Goal: Communication & Community: Share content

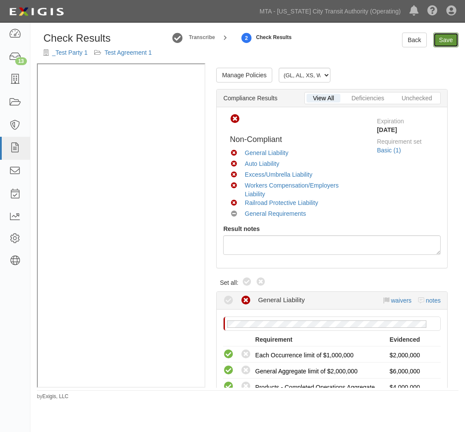
click at [451, 38] on link "Save" at bounding box center [446, 40] width 25 height 15
radio input "true"
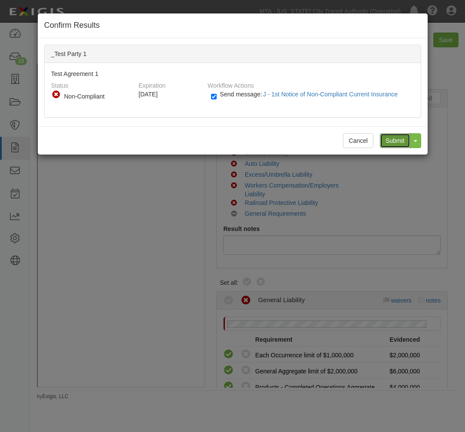
click at [388, 142] on input "Submit" at bounding box center [395, 140] width 30 height 15
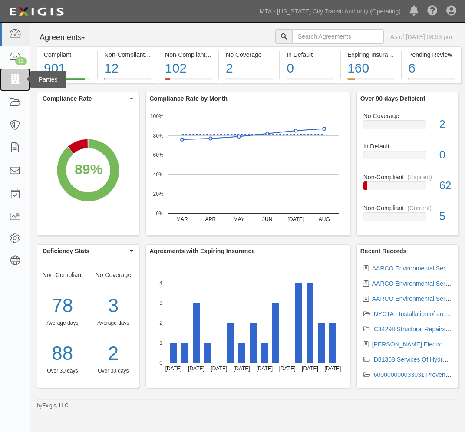
click at [15, 85] on icon at bounding box center [15, 80] width 12 height 10
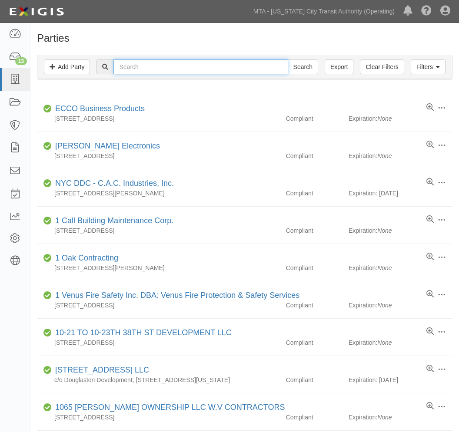
click at [171, 66] on input "text" at bounding box center [200, 67] width 174 height 15
type input "test"
click at [313, 68] on input "Search" at bounding box center [303, 67] width 30 height 15
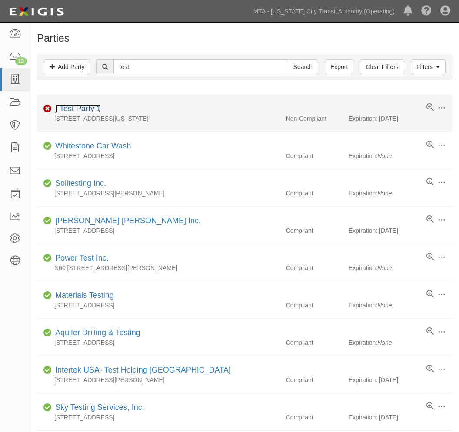
click at [90, 108] on link "_Test Party 1" at bounding box center [78, 108] width 46 height 9
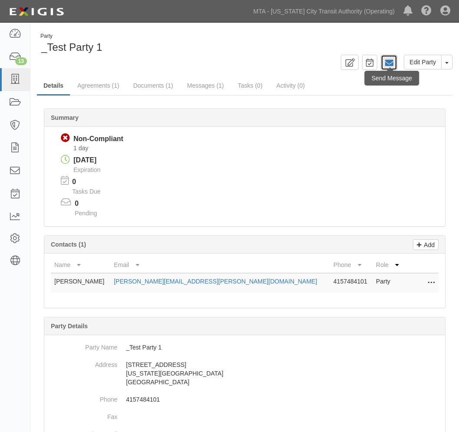
click at [387, 62] on icon at bounding box center [389, 63] width 9 height 9
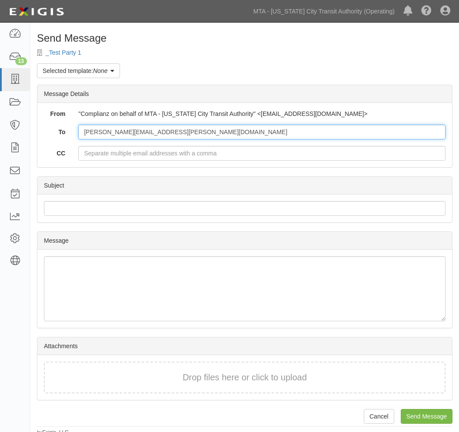
click at [88, 137] on input "[PERSON_NAME][EMAIL_ADDRESS][PERSON_NAME][DOMAIN_NAME]" at bounding box center [261, 132] width 367 height 15
type input "kaustav.ghoshal@exigis.com, kghoshal@gmail.com"
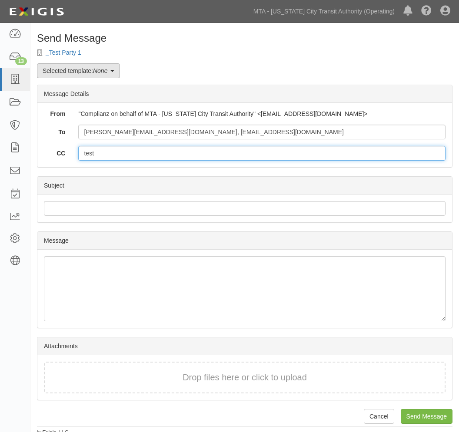
type input "test"
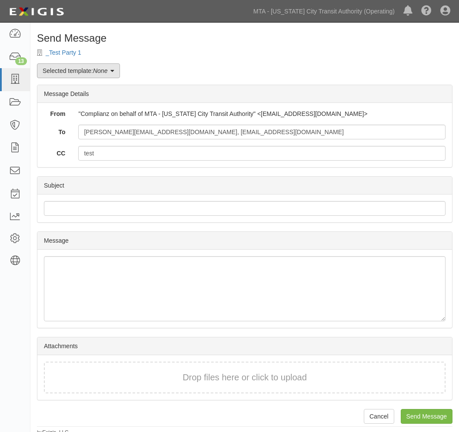
click at [101, 69] on em "None" at bounding box center [100, 70] width 14 height 7
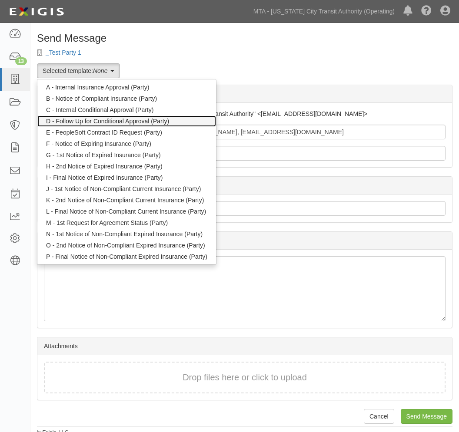
click at [106, 116] on link "D - Follow Up for Conditional Approval (Party)" at bounding box center [126, 121] width 179 height 11
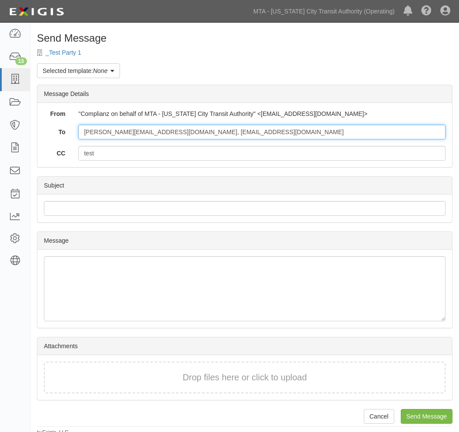
click at [239, 130] on input "kaustav.ghoshal@exigis.com, kghoshal@gmail.com" at bounding box center [261, 132] width 367 height 15
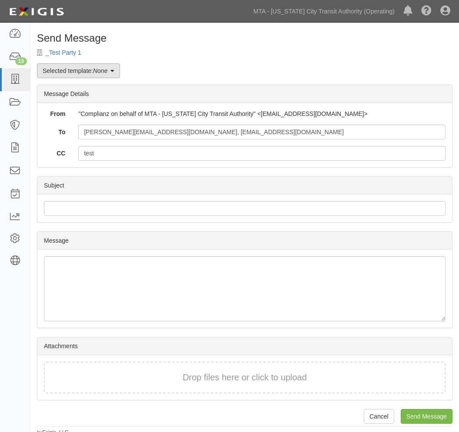
click at [112, 73] on link "Selected template: None" at bounding box center [78, 70] width 83 height 15
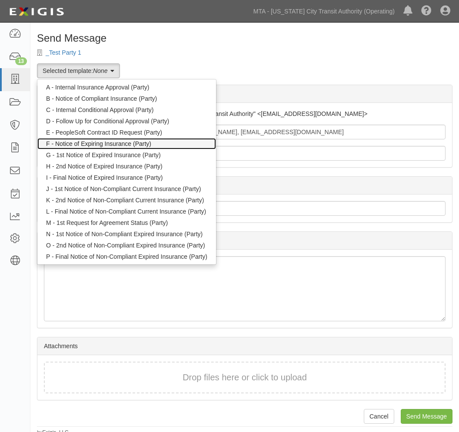
click at [135, 143] on link "F - Notice of Expiring Insurance (Party)" at bounding box center [126, 143] width 179 height 11
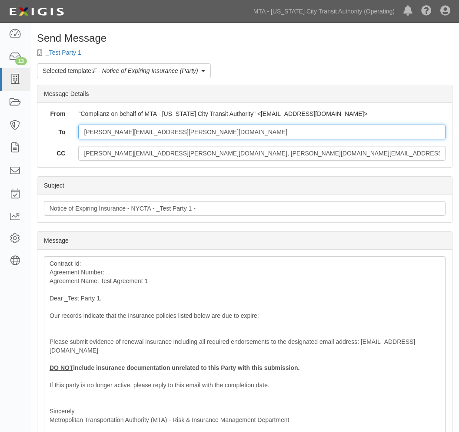
click at [174, 133] on input "[PERSON_NAME][EMAIL_ADDRESS][PERSON_NAME][DOMAIN_NAME]" at bounding box center [261, 132] width 367 height 15
paste input "kaustav.ghoshal@exigis.com, kghoshal@gmail"
type input "kaustav.ghoshal@exigis.com, kghoshal@gmail.com"
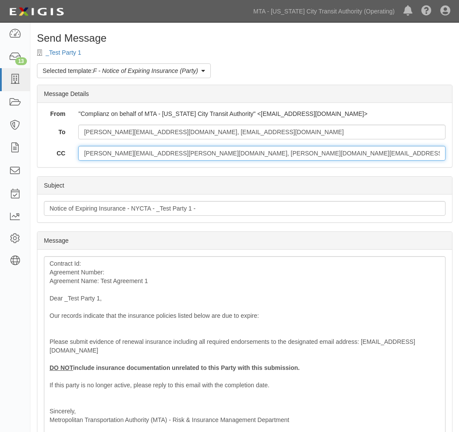
click at [186, 159] on input "jon.folmsbee@yahoo.com, jon.folmsbee@exigis.com" at bounding box center [261, 153] width 367 height 15
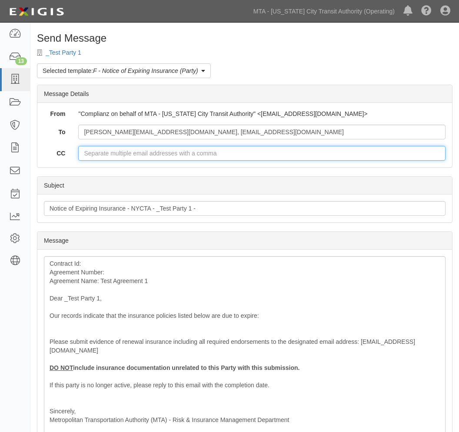
type input "jon.folmsbee@yahoo.com, jon.folmsbee@exigis.com"
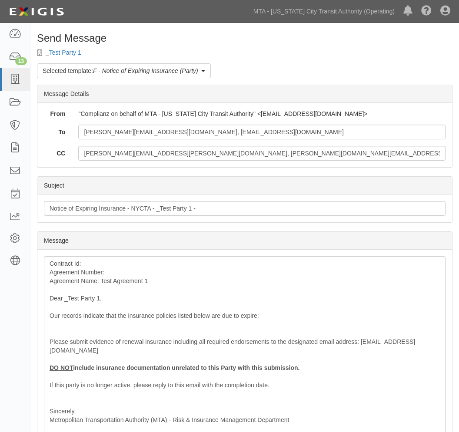
click at [218, 199] on div "Subject Notice of Expiring Insurance - NYCTA - _Test Party 1 -" at bounding box center [244, 209] width 415 height 28
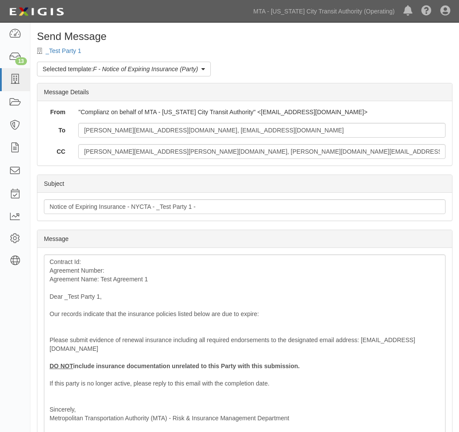
scroll to position [136, 0]
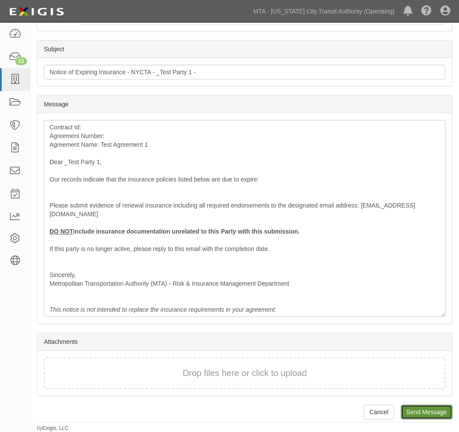
click at [429, 413] on input "Send Message" at bounding box center [427, 412] width 52 height 15
click at [432, 415] on input "Send Message" at bounding box center [427, 412] width 52 height 15
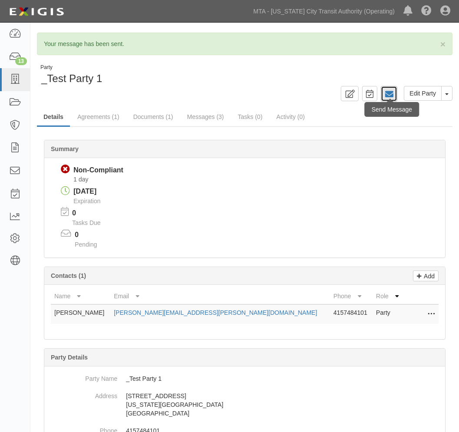
click at [382, 92] on link at bounding box center [389, 93] width 17 height 15
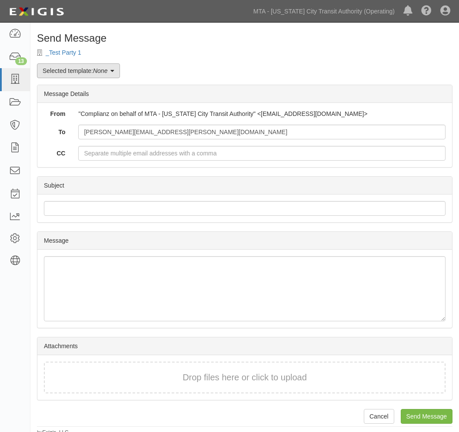
click at [75, 74] on link "Selected template: None" at bounding box center [78, 70] width 83 height 15
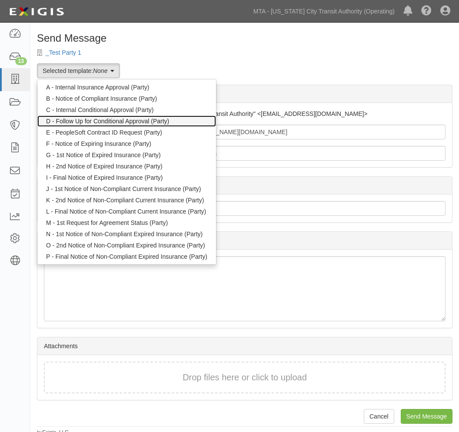
click at [76, 125] on link "D - Follow Up for Conditional Approval (Party)" at bounding box center [126, 121] width 179 height 11
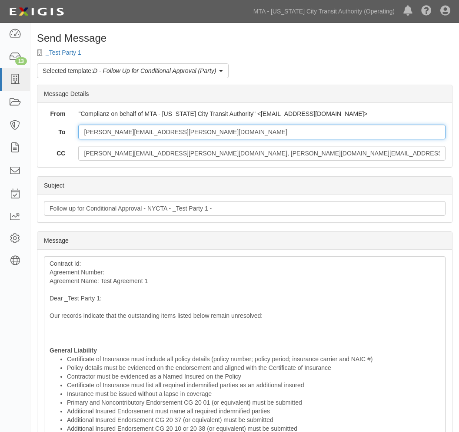
click at [182, 135] on input "[PERSON_NAME][EMAIL_ADDRESS][PERSON_NAME][DOMAIN_NAME]" at bounding box center [261, 132] width 367 height 15
click at [181, 134] on input "[PERSON_NAME][EMAIL_ADDRESS][PERSON_NAME][DOMAIN_NAME]" at bounding box center [261, 132] width 367 height 15
type input "[PERSON_NAME][EMAIL_ADDRESS][DOMAIN_NAME]"
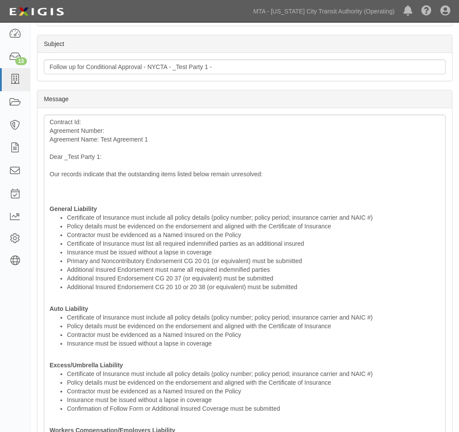
scroll to position [475, 0]
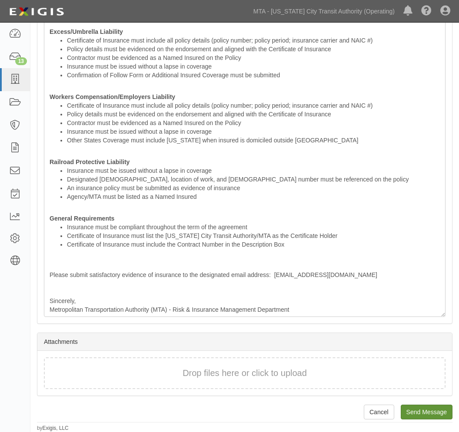
type input "[EMAIL_ADDRESS][DOMAIN_NAME]"
click at [415, 408] on input "Send Message" at bounding box center [427, 412] width 52 height 15
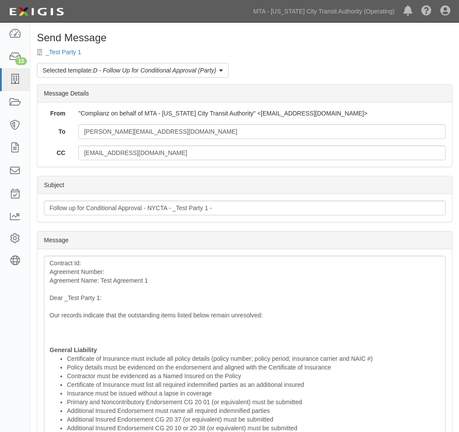
scroll to position [0, 0]
